Goal: Use online tool/utility: Utilize a website feature to perform a specific function

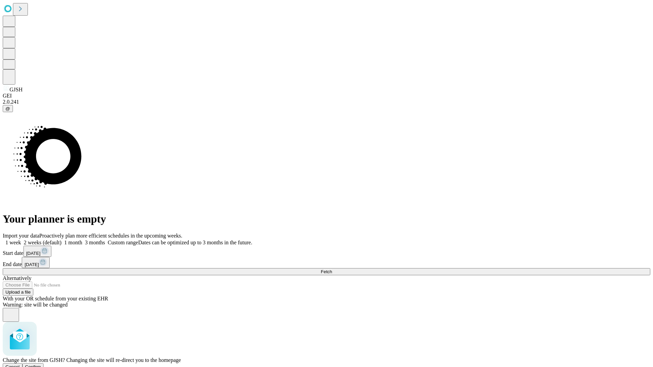
click at [41, 365] on span "Confirm" at bounding box center [33, 367] width 16 height 5
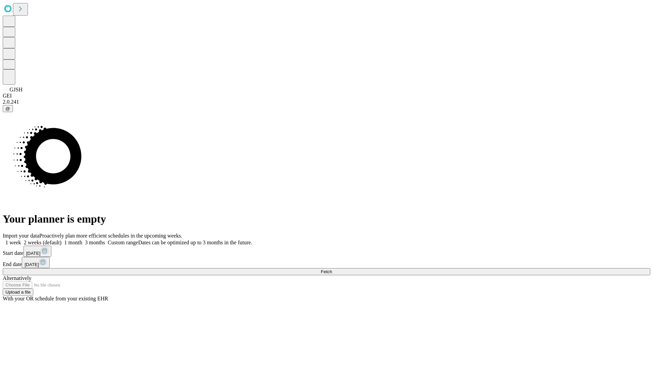
click at [21, 240] on label "1 week" at bounding box center [12, 243] width 18 height 6
click at [332, 269] on span "Fetch" at bounding box center [326, 271] width 11 height 5
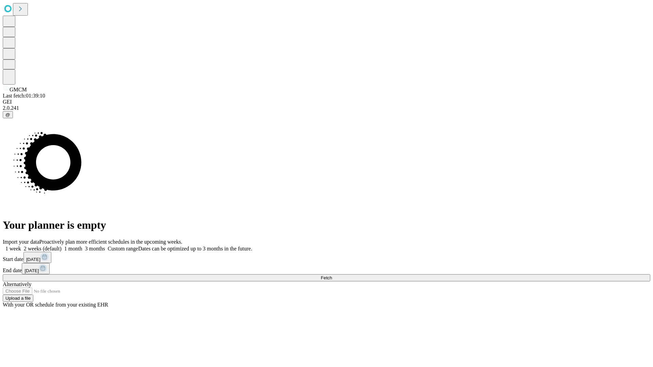
click at [21, 246] on label "1 week" at bounding box center [12, 249] width 18 height 6
click at [332, 276] on span "Fetch" at bounding box center [326, 278] width 11 height 5
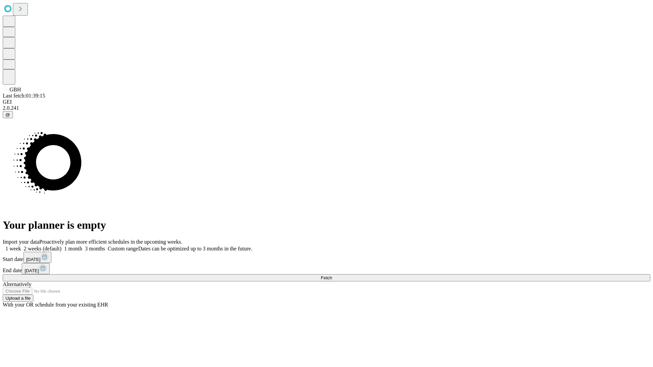
click at [21, 246] on label "1 week" at bounding box center [12, 249] width 18 height 6
click at [332, 276] on span "Fetch" at bounding box center [326, 278] width 11 height 5
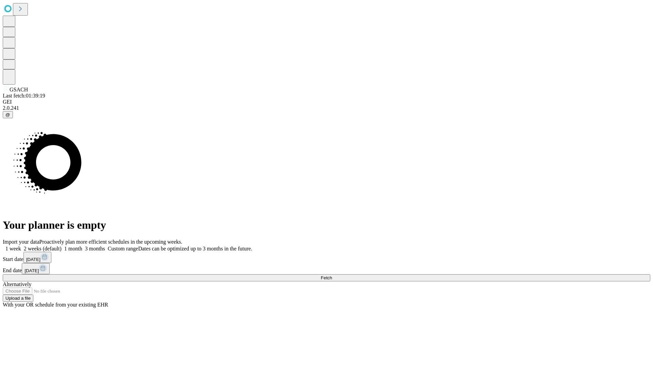
click at [21, 246] on label "1 week" at bounding box center [12, 249] width 18 height 6
click at [332, 276] on span "Fetch" at bounding box center [326, 278] width 11 height 5
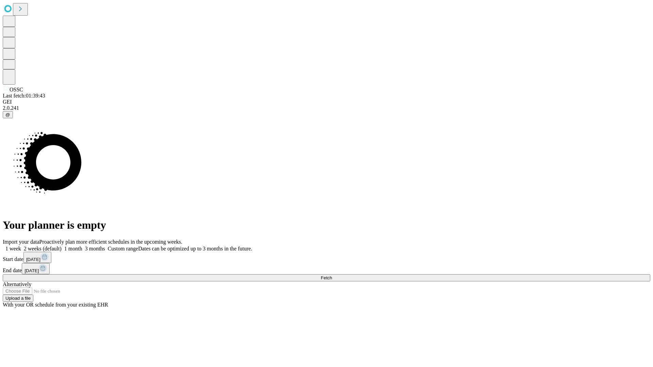
click at [21, 246] on label "1 week" at bounding box center [12, 249] width 18 height 6
click at [332, 276] on span "Fetch" at bounding box center [326, 278] width 11 height 5
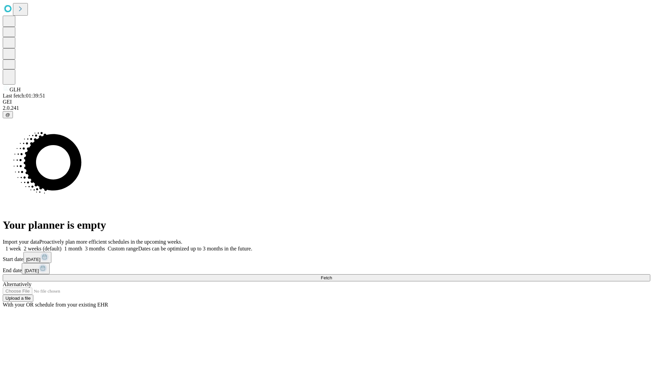
click at [21, 246] on label "1 week" at bounding box center [12, 249] width 18 height 6
click at [332, 276] on span "Fetch" at bounding box center [326, 278] width 11 height 5
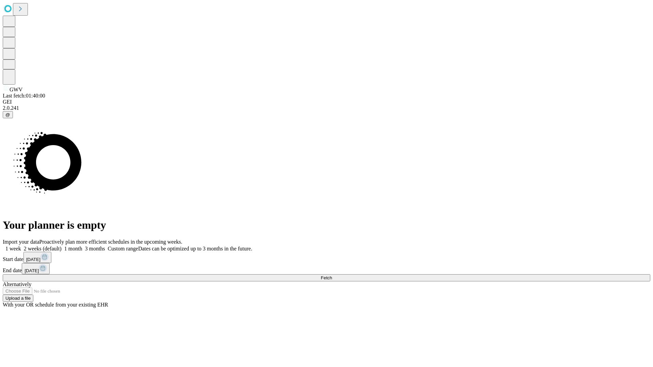
click at [21, 246] on label "1 week" at bounding box center [12, 249] width 18 height 6
click at [332, 276] on span "Fetch" at bounding box center [326, 278] width 11 height 5
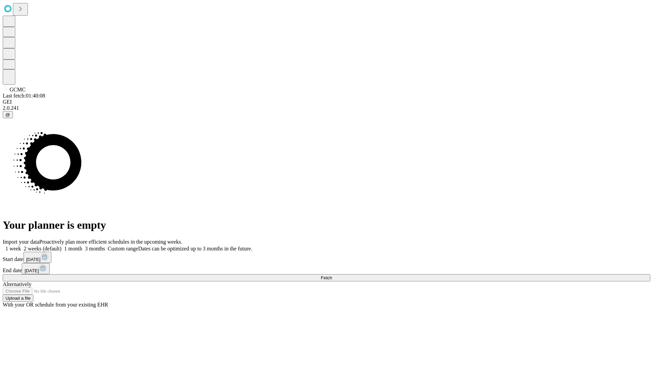
click at [332, 276] on span "Fetch" at bounding box center [326, 278] width 11 height 5
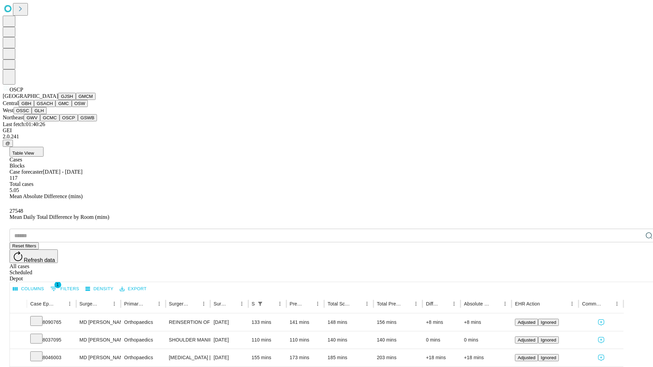
click at [78, 121] on button "GSWB" at bounding box center [87, 117] width 19 height 7
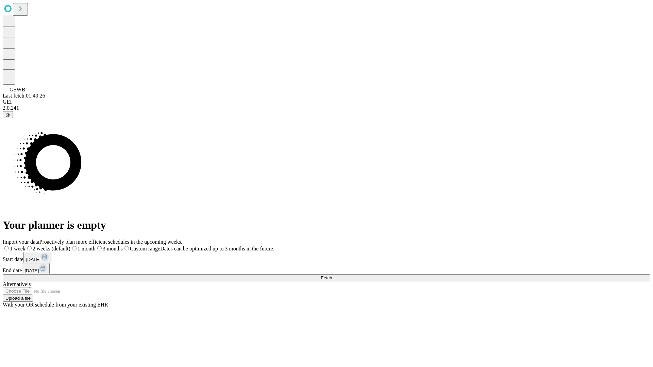
click at [26, 246] on label "1 week" at bounding box center [14, 249] width 23 height 6
click at [332, 276] on span "Fetch" at bounding box center [326, 278] width 11 height 5
